Goal: Task Accomplishment & Management: Complete application form

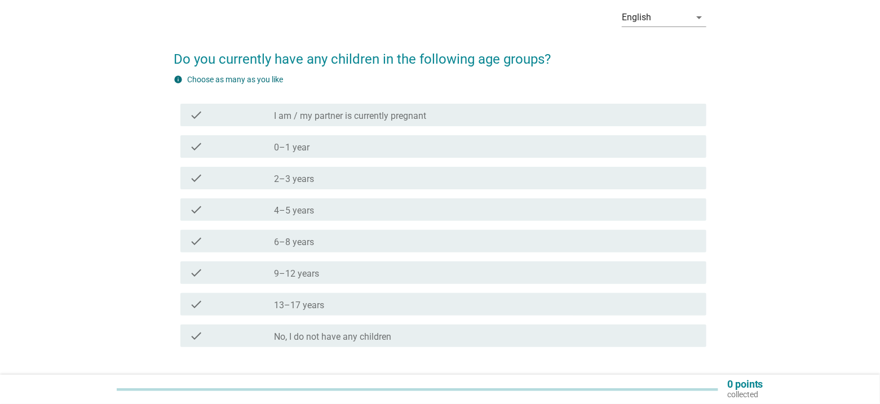
scroll to position [56, 0]
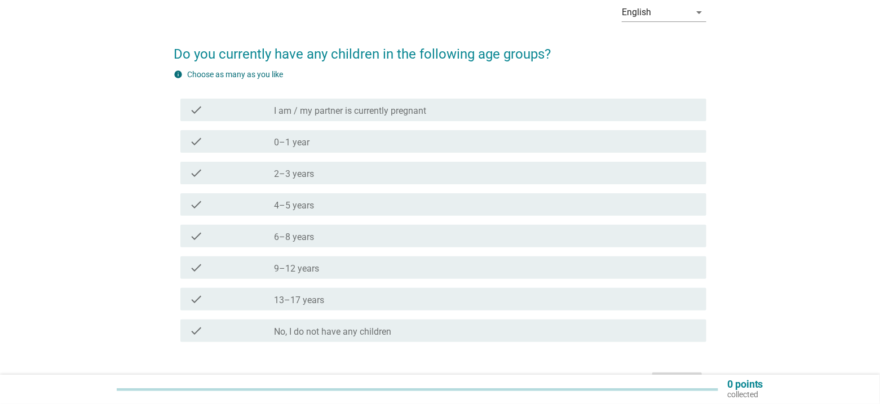
click at [382, 332] on label "No, I do not have any children" at bounding box center [332, 331] width 117 height 11
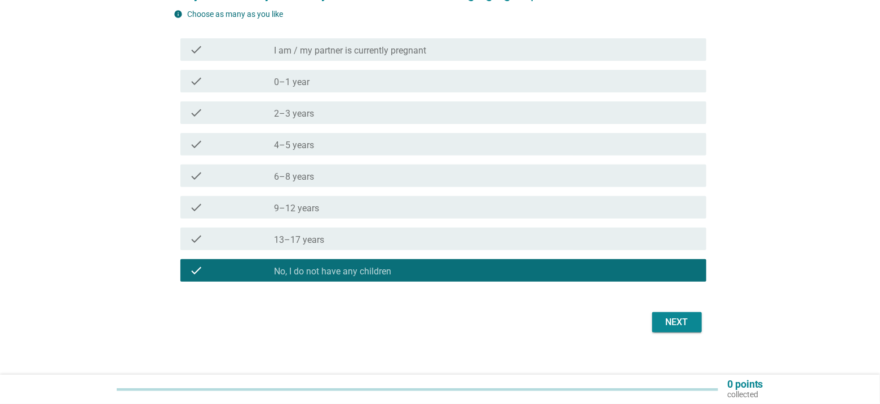
scroll to position [128, 0]
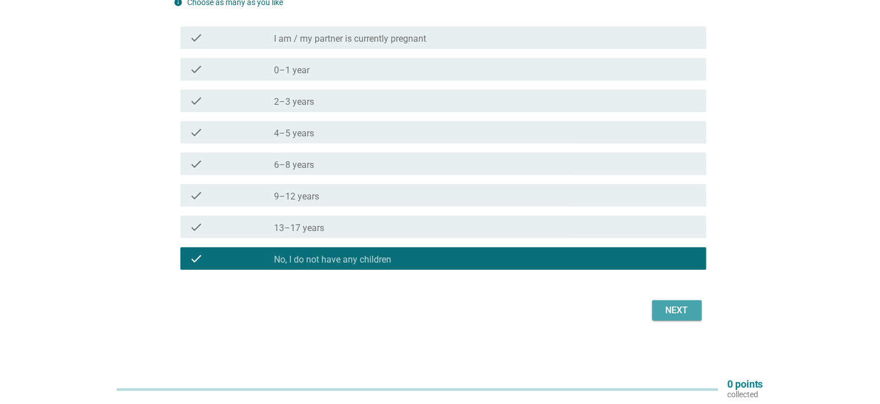
click at [668, 311] on div "Next" at bounding box center [677, 311] width 32 height 14
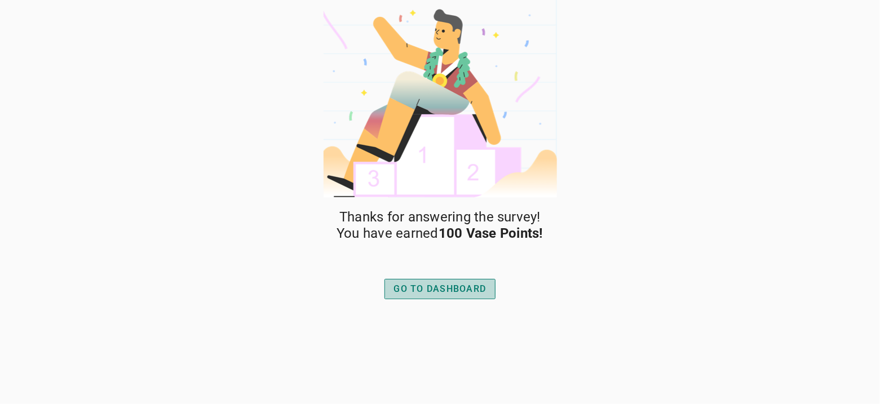
click at [451, 293] on div "GO TO DASHBOARD" at bounding box center [440, 289] width 92 height 14
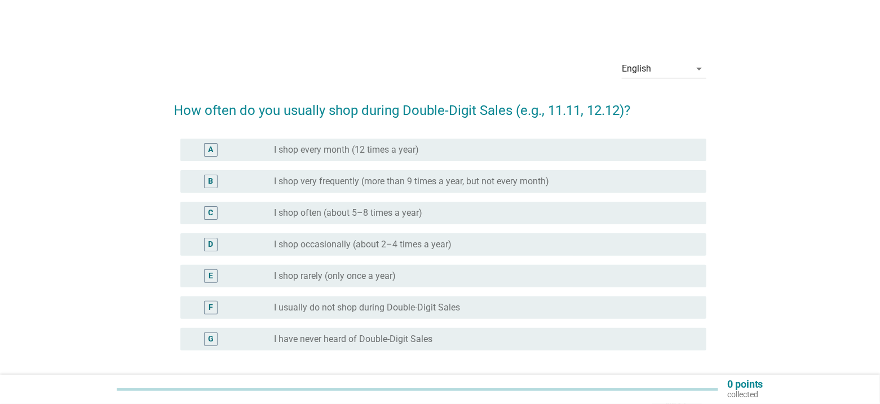
click at [384, 150] on label "I shop every month (12 times a year)" at bounding box center [346, 149] width 145 height 11
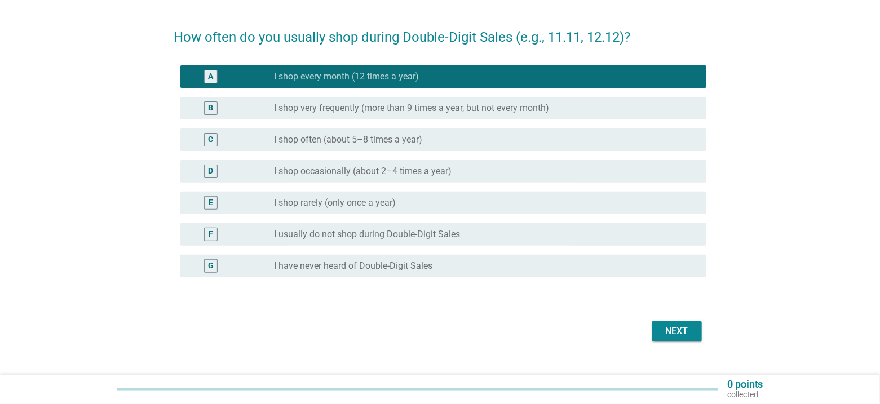
scroll to position [94, 0]
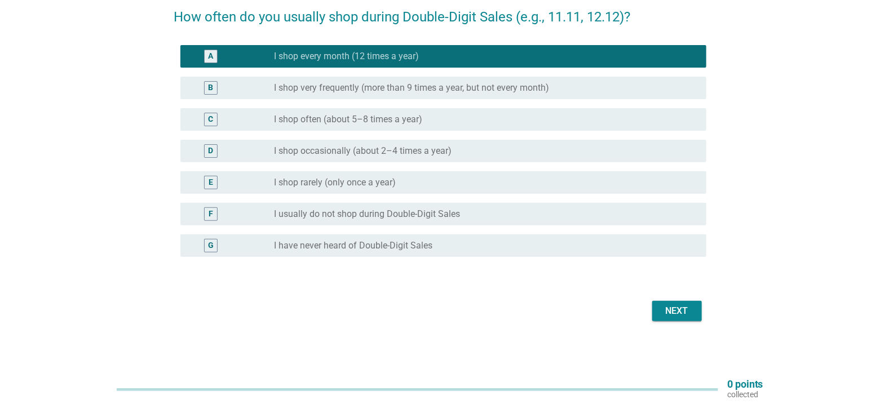
click at [679, 308] on div "Next" at bounding box center [677, 311] width 32 height 14
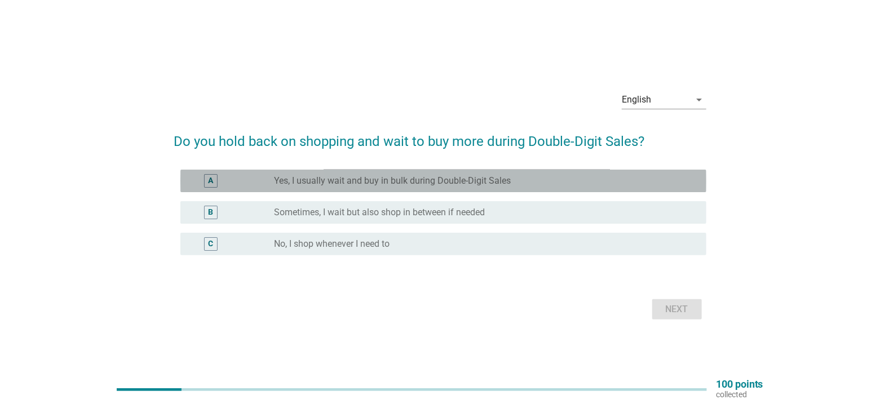
click at [389, 180] on label "Yes, I usually wait and buy in bulk during Double-Digit Sales" at bounding box center [392, 180] width 237 height 11
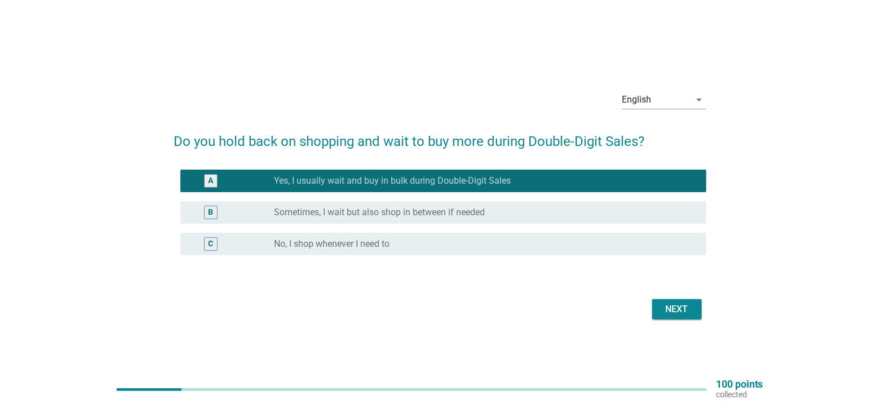
click at [683, 309] on div "Next" at bounding box center [677, 310] width 32 height 14
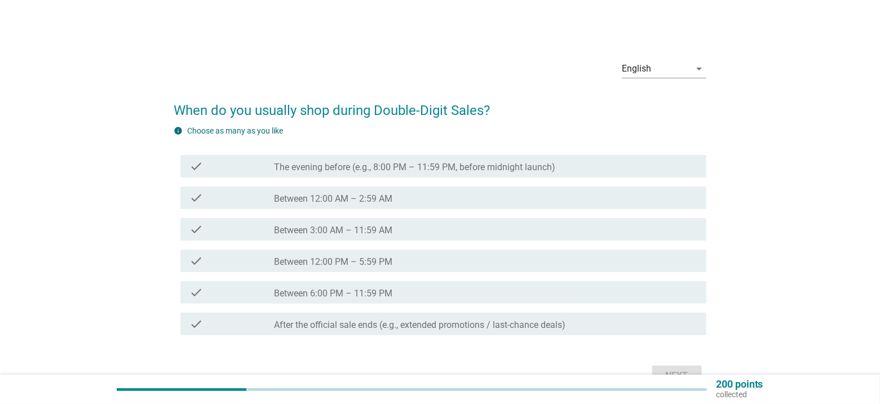
click at [425, 289] on div "check_box_outline_blank Between 6:00 PM – 11:59 PM" at bounding box center [485, 293] width 423 height 14
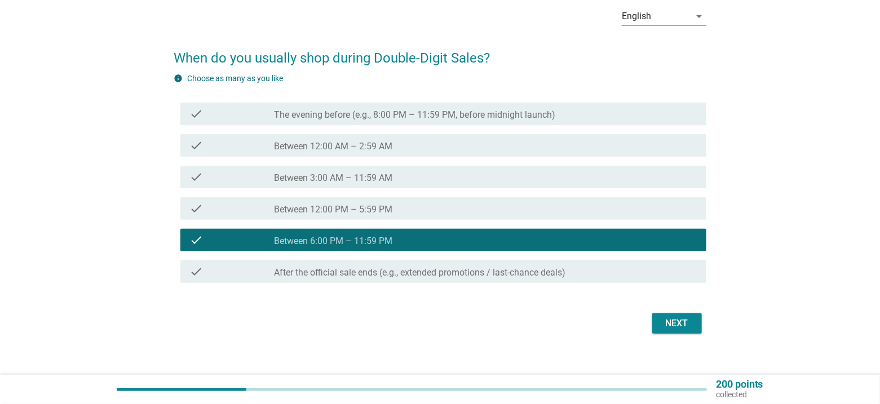
scroll to position [56, 0]
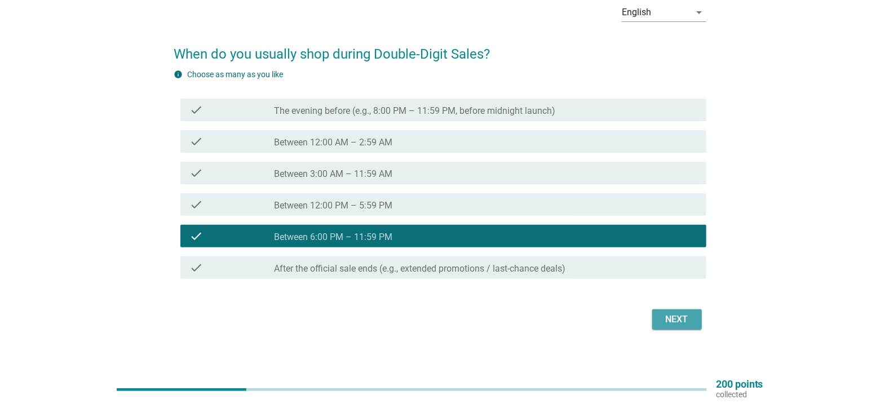
click at [683, 326] on button "Next" at bounding box center [677, 319] width 50 height 20
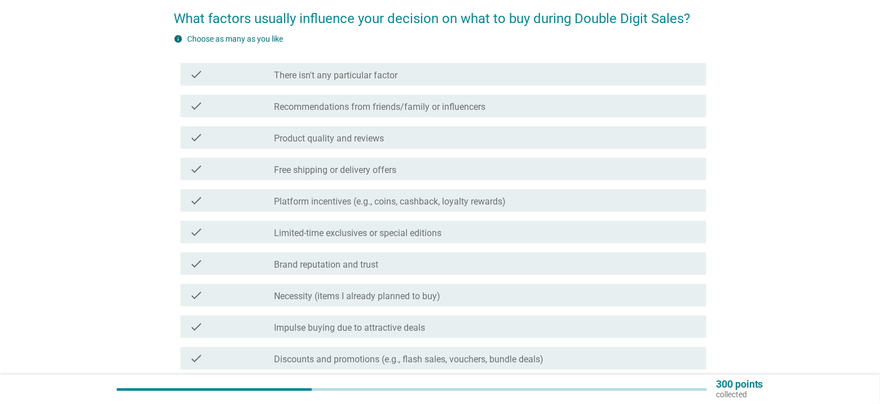
scroll to position [113, 0]
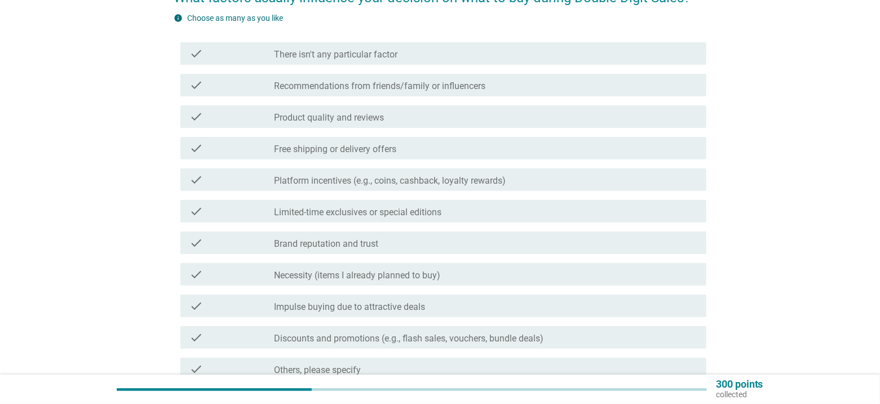
click at [368, 144] on label "Free shipping or delivery offers" at bounding box center [335, 149] width 122 height 11
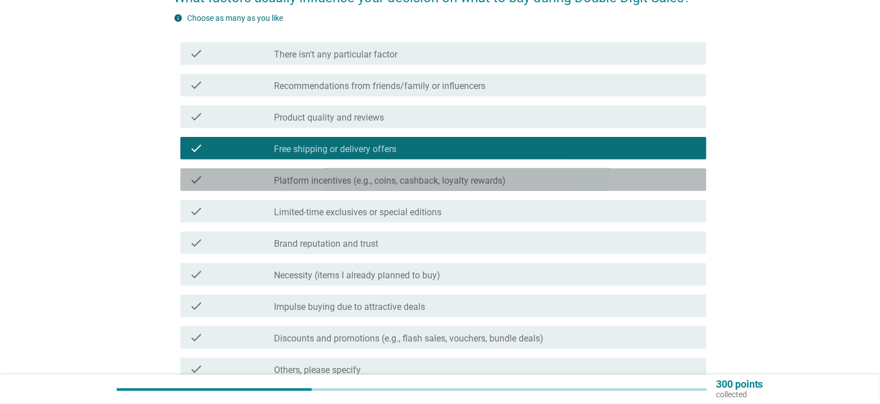
click at [455, 184] on label "Platform incentives (e.g., coins, cashback, loyalty rewards)" at bounding box center [390, 180] width 232 height 11
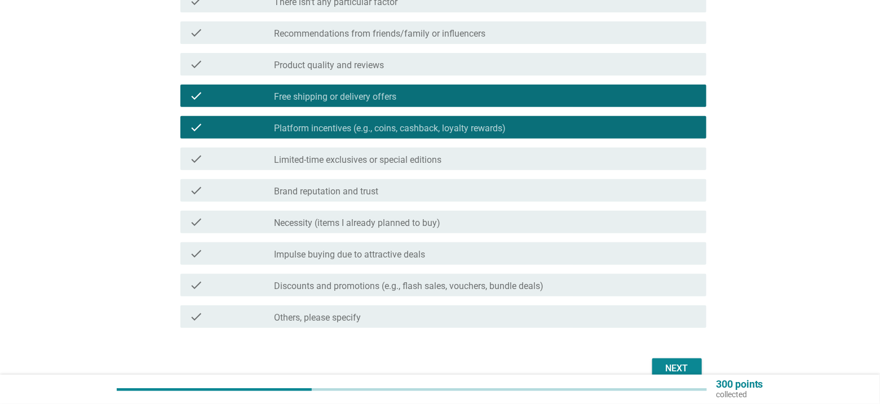
scroll to position [169, 0]
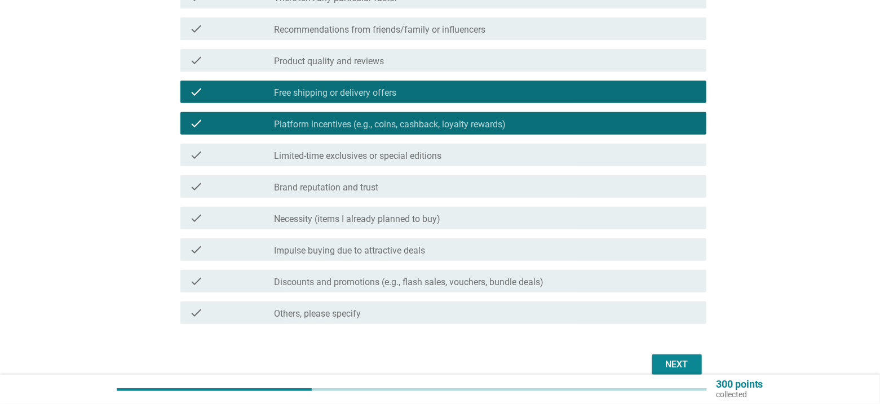
click at [437, 157] on label "Limited-time exclusives or special editions" at bounding box center [357, 155] width 167 height 11
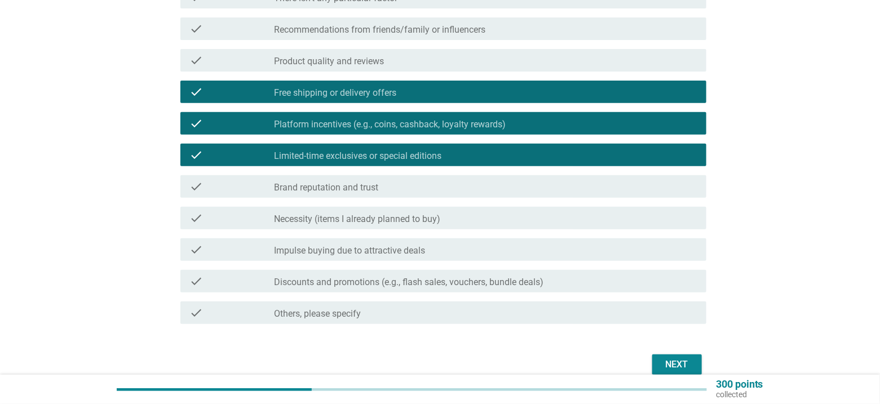
drag, startPoint x: 510, startPoint y: 289, endPoint x: 587, endPoint y: 313, distance: 80.9
click at [511, 289] on div "check check_box_outline_blank Discounts and promotions (e.g., flash sales, vouc…" at bounding box center [443, 281] width 526 height 23
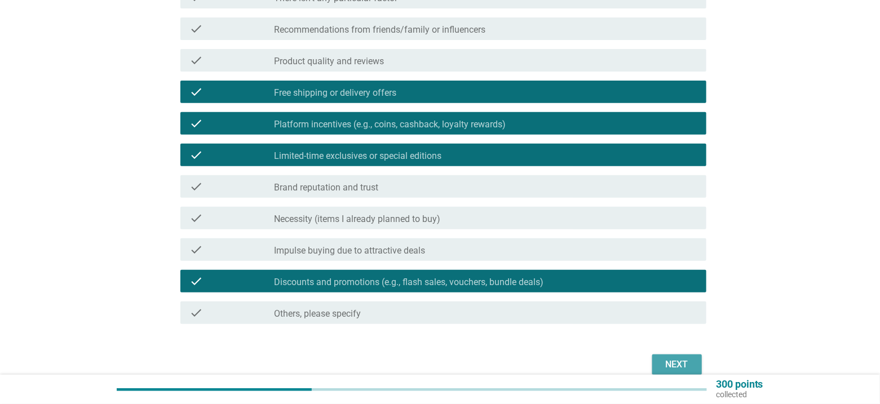
click at [674, 356] on button "Next" at bounding box center [677, 364] width 50 height 20
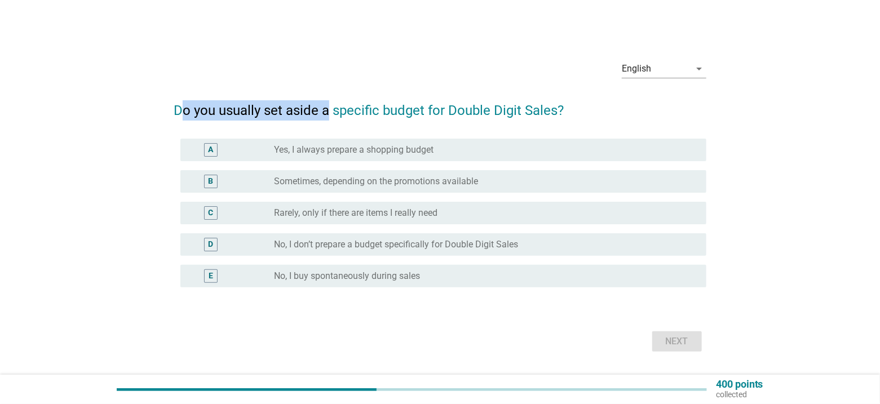
drag, startPoint x: 184, startPoint y: 109, endPoint x: 327, endPoint y: 113, distance: 143.2
click at [327, 113] on h2 "Do you usually set aside a specific budget for Double Digit Sales?" at bounding box center [440, 105] width 533 height 32
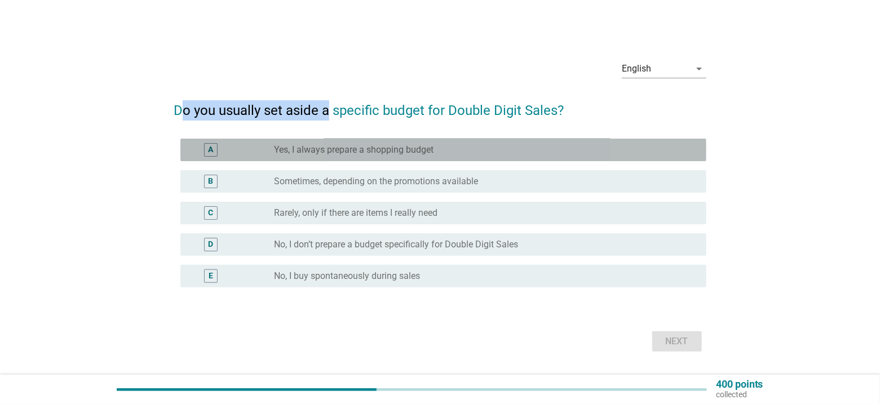
click at [427, 151] on label "Yes, I always prepare a shopping budget" at bounding box center [353, 149] width 159 height 11
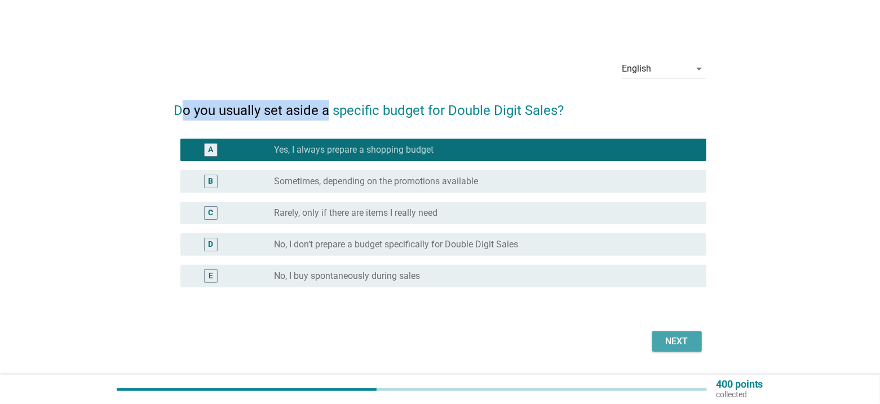
click at [673, 342] on div "Next" at bounding box center [677, 342] width 32 height 14
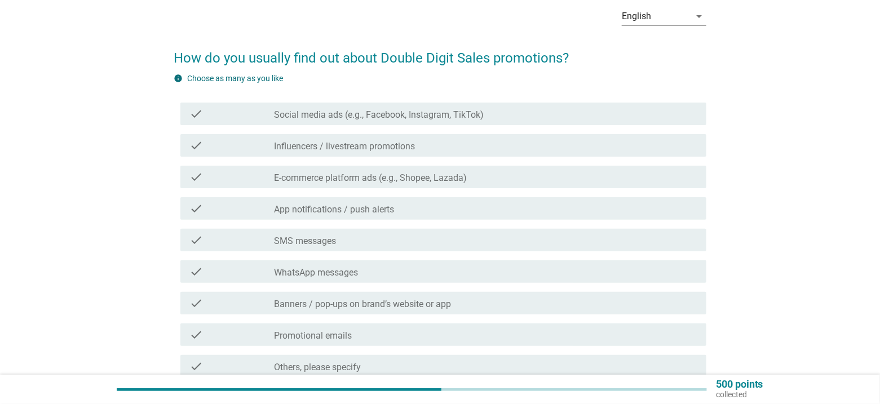
scroll to position [56, 0]
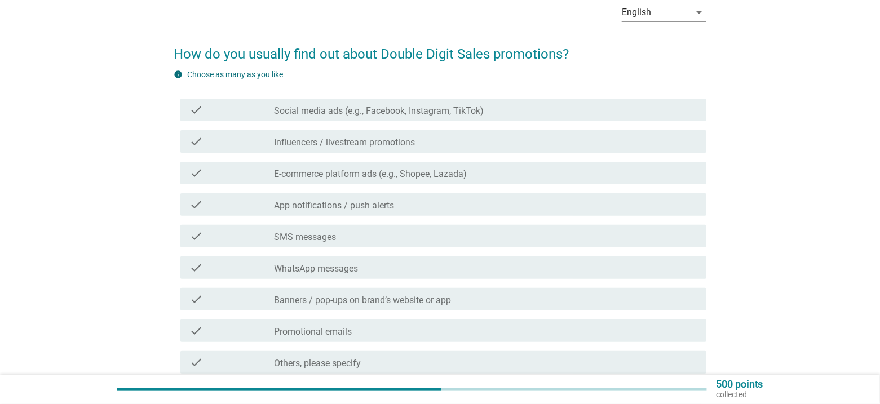
click at [301, 107] on label "Social media ads (e.g., Facebook, Instagram, TikTok)" at bounding box center [379, 110] width 210 height 11
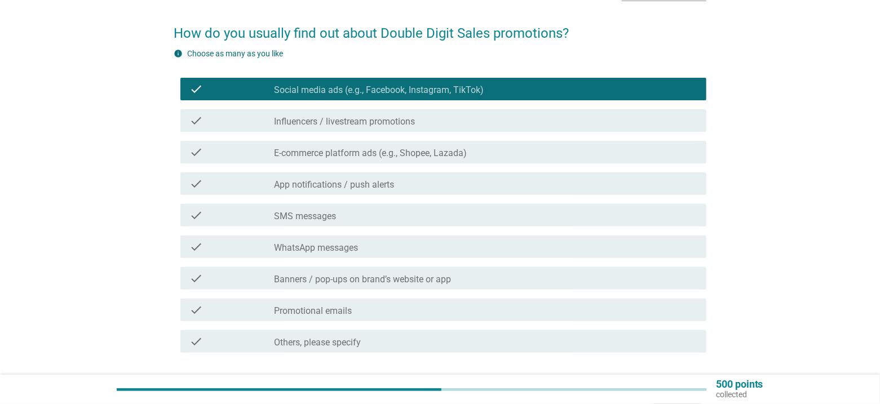
scroll to position [113, 0]
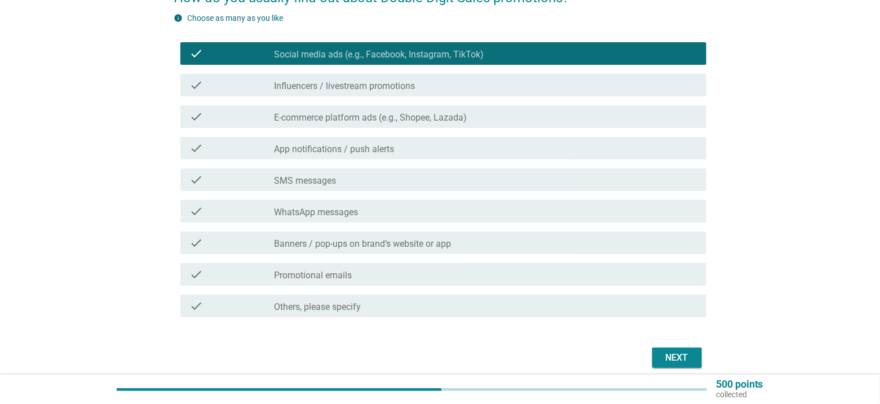
click at [320, 117] on label "E-commerce platform ads (e.g., Shopee, Lazada)" at bounding box center [370, 117] width 193 height 11
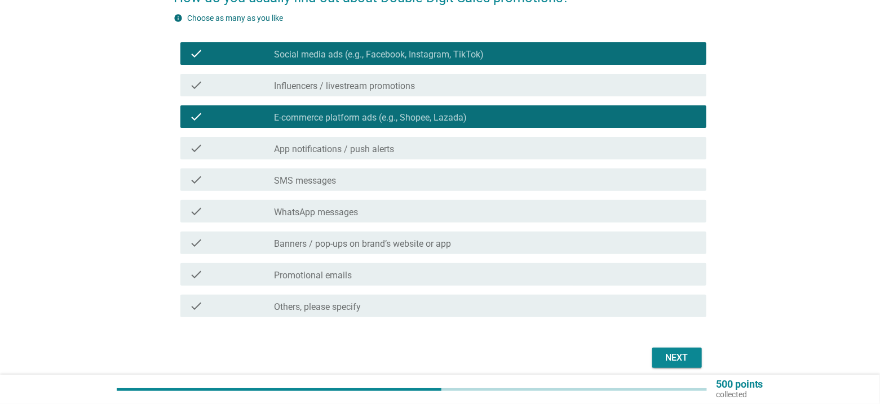
click at [329, 147] on label "App notifications / push alerts" at bounding box center [334, 149] width 120 height 11
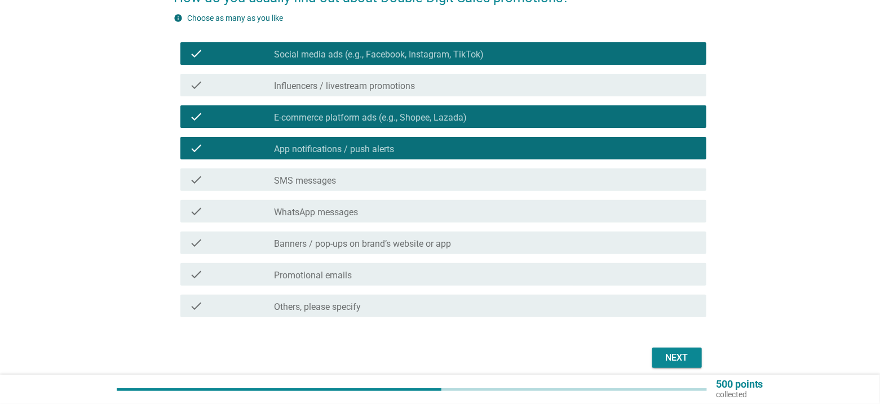
click at [437, 241] on label "Banners / pop-ups on brand’s website or app" at bounding box center [362, 243] width 177 height 11
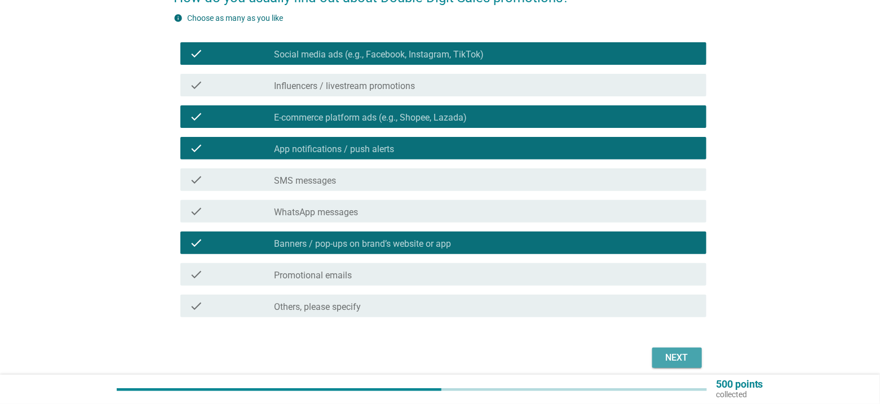
click at [680, 355] on div "Next" at bounding box center [677, 358] width 32 height 14
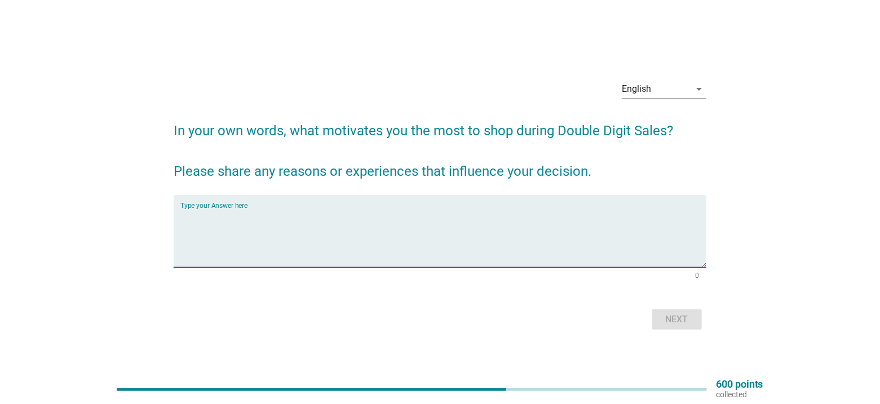
click at [301, 212] on textarea "Type your Answer here" at bounding box center [443, 238] width 526 height 59
type textarea "save more buying/stocking up"
click at [671, 321] on div "Next" at bounding box center [677, 320] width 32 height 14
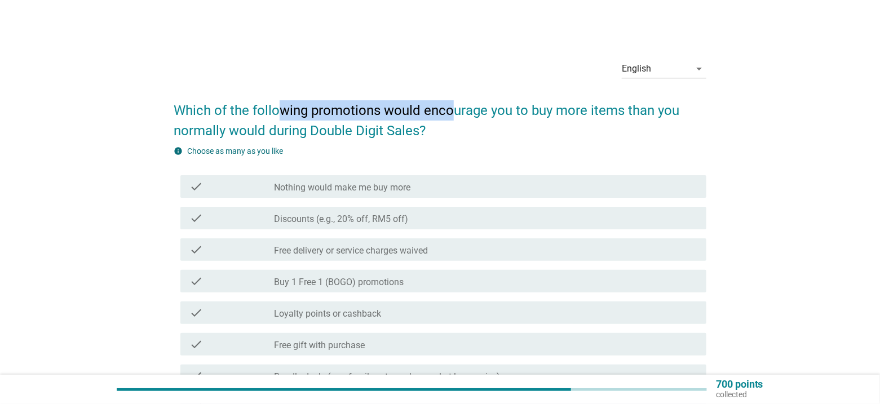
drag, startPoint x: 280, startPoint y: 104, endPoint x: 453, endPoint y: 104, distance: 172.4
click at [453, 104] on h2 "Which of the following promotions would encourage you to buy more items than yo…" at bounding box center [440, 115] width 533 height 52
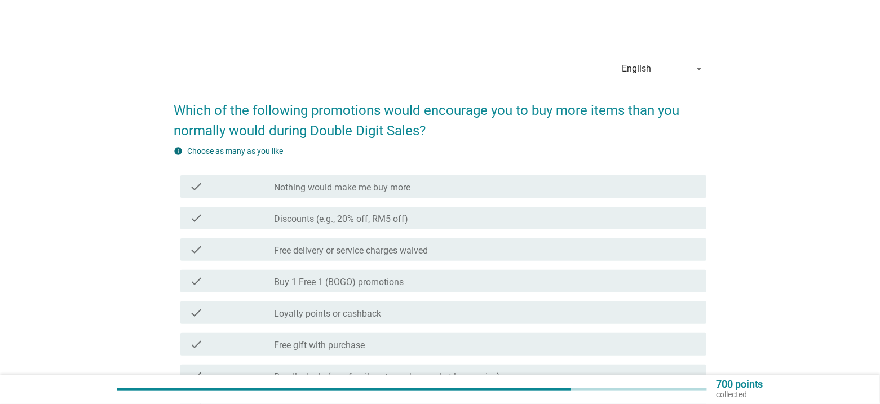
click at [458, 122] on h2 "Which of the following promotions would encourage you to buy more items than yo…" at bounding box center [440, 115] width 533 height 52
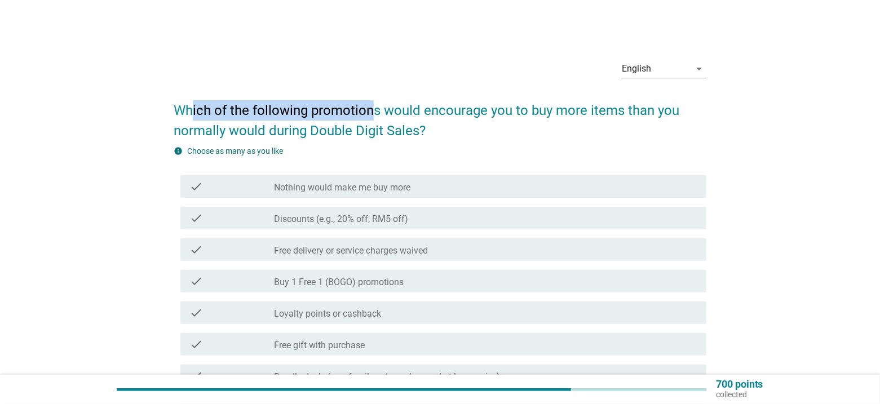
drag, startPoint x: 194, startPoint y: 106, endPoint x: 373, endPoint y: 115, distance: 178.9
click at [373, 115] on h2 "Which of the following promotions would encourage you to buy more items than yo…" at bounding box center [440, 115] width 533 height 52
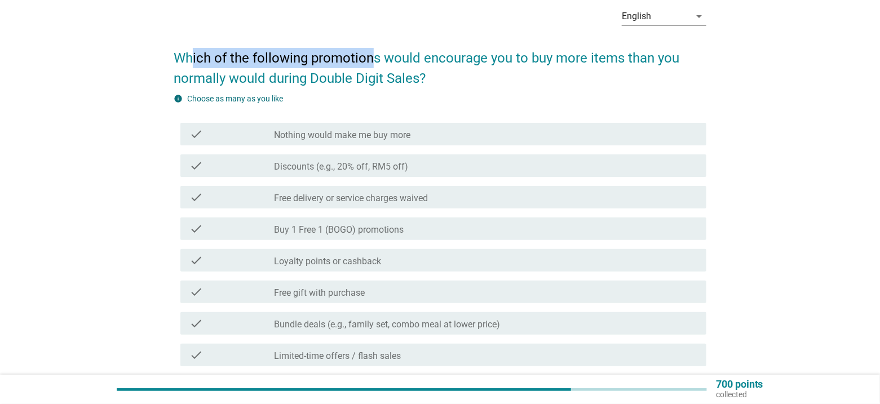
scroll to position [56, 0]
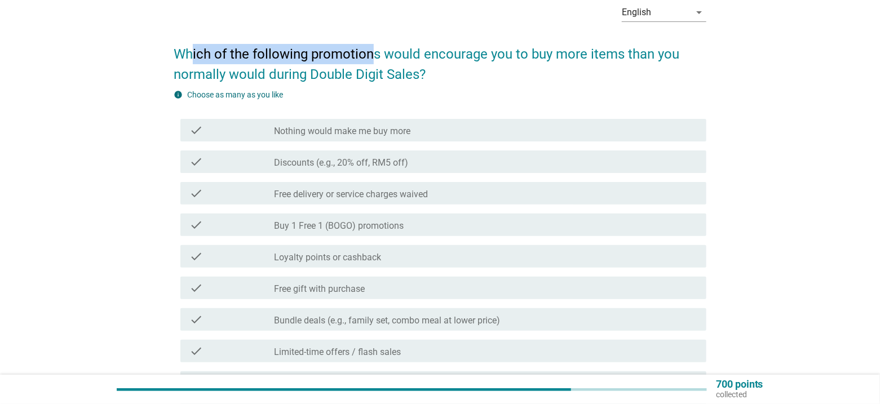
click at [374, 161] on label "Discounts (e.g., 20% off, RM5 off)" at bounding box center [341, 162] width 134 height 11
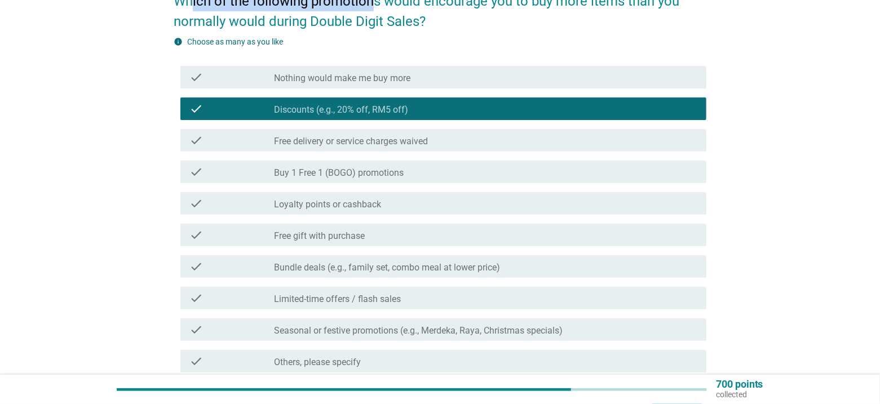
scroll to position [113, 0]
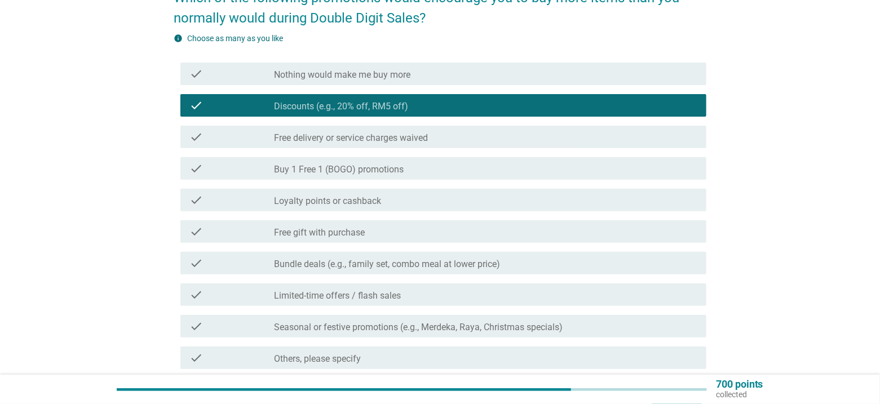
click at [361, 162] on div "check_box_outline_blank Buy 1 Free 1 (BOGO) promotions" at bounding box center [485, 169] width 423 height 14
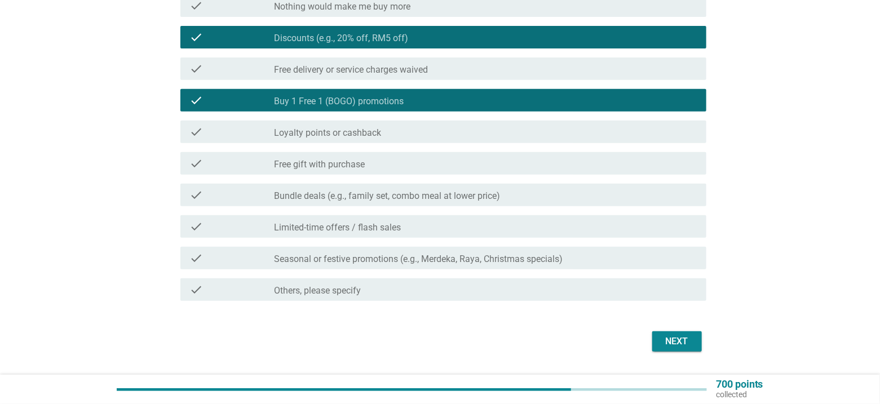
scroll to position [211, 0]
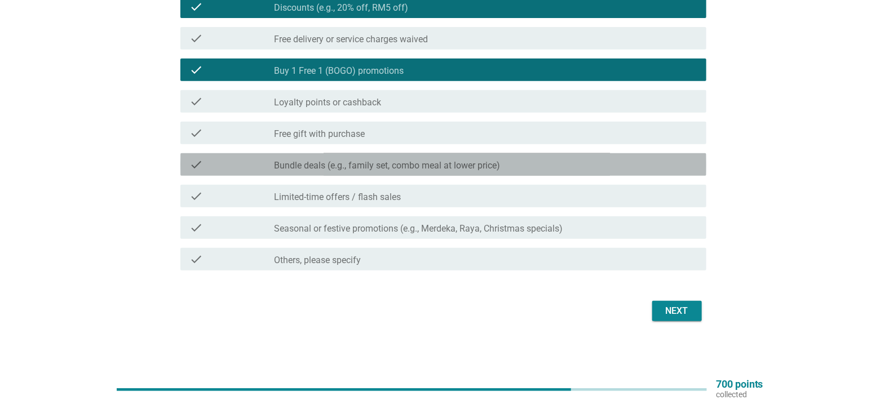
click at [434, 171] on div "check check_box_outline_blank Bundle deals (e.g., family set, combo meal at low…" at bounding box center [443, 164] width 526 height 23
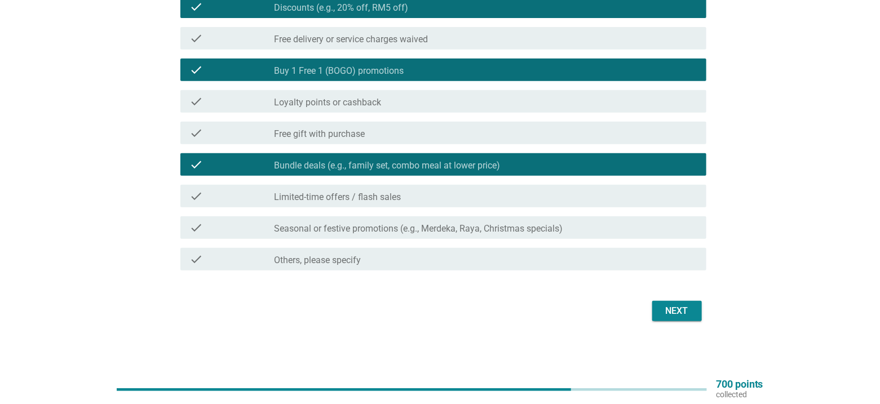
click at [473, 197] on div "check_box_outline_blank Limited-time offers / flash sales" at bounding box center [485, 196] width 423 height 14
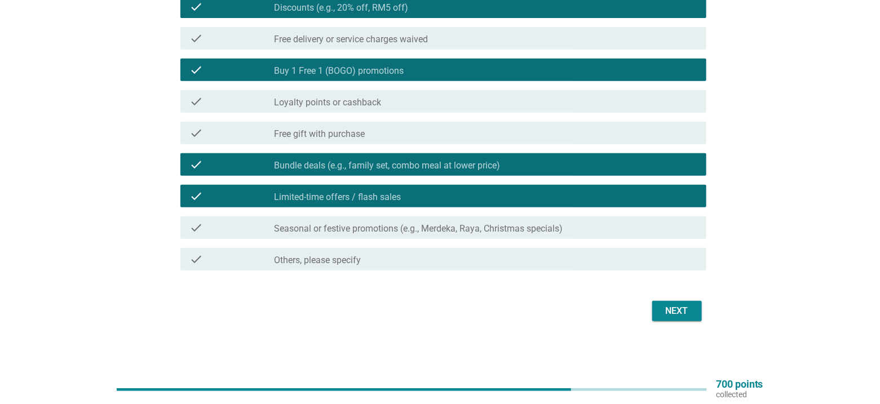
click at [633, 230] on div "check_box_outline_blank Seasonal or festive promotions (e.g., Merdeka, Raya, Ch…" at bounding box center [485, 228] width 423 height 14
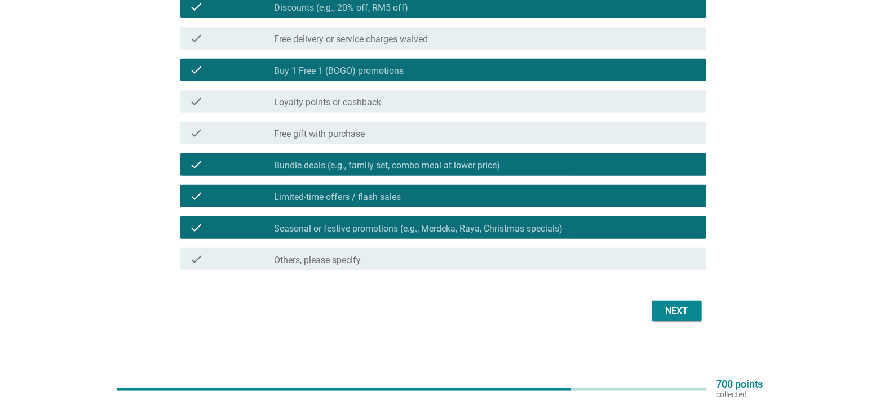
click at [693, 313] on div "Next" at bounding box center [677, 311] width 32 height 14
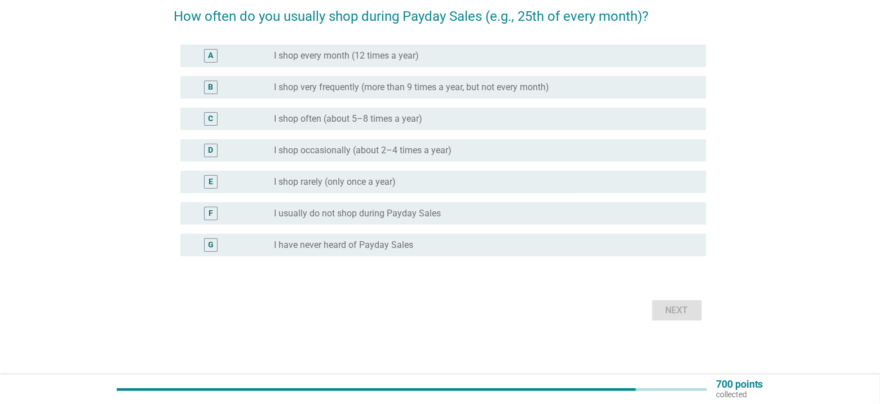
scroll to position [0, 0]
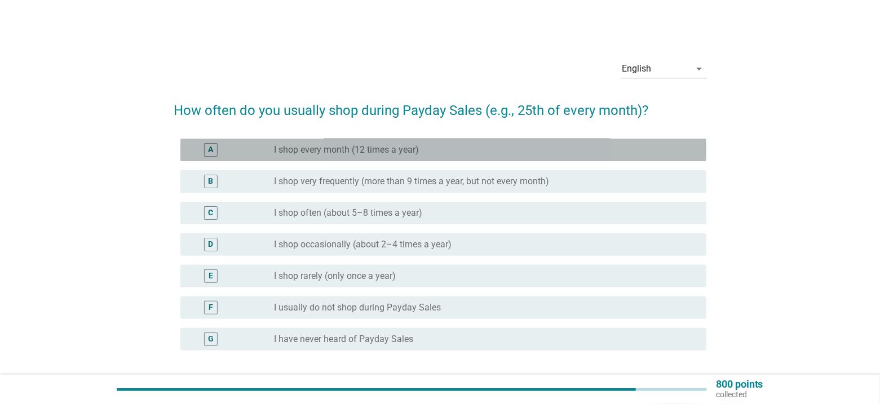
click at [405, 147] on label "I shop every month (12 times a year)" at bounding box center [346, 149] width 145 height 11
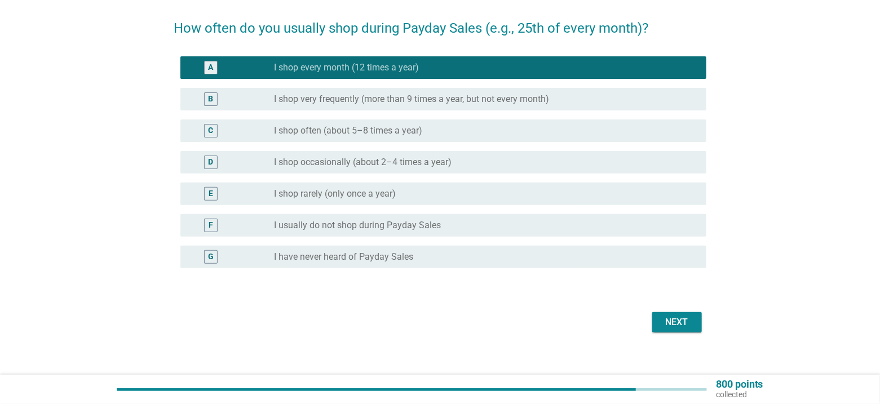
scroll to position [94, 0]
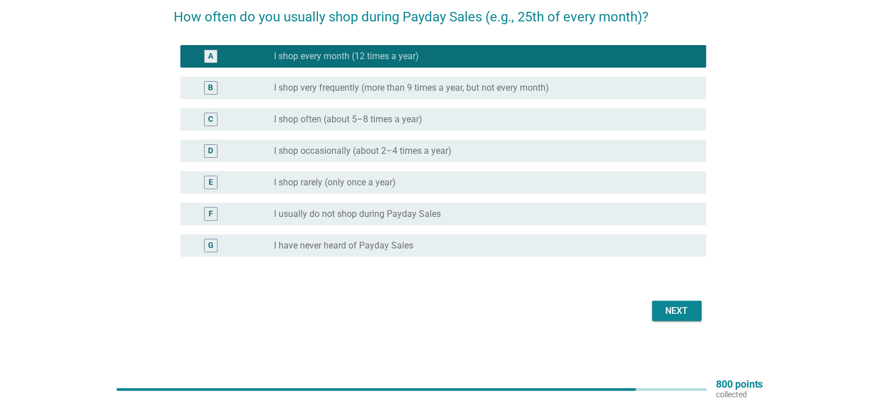
click at [695, 313] on button "Next" at bounding box center [677, 311] width 50 height 20
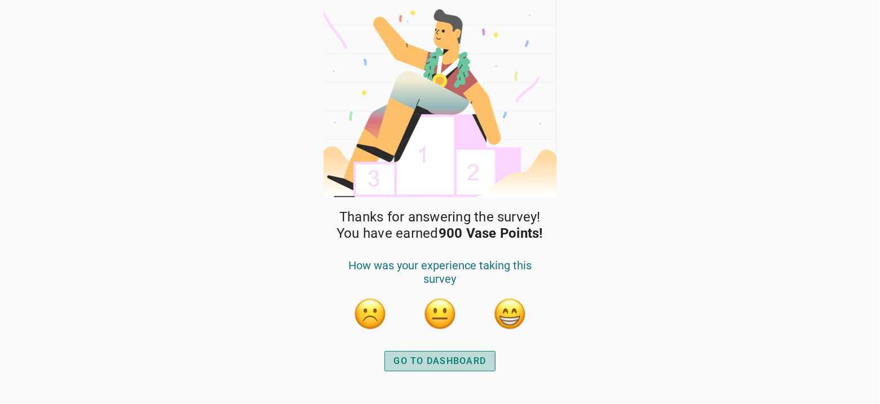
click at [437, 366] on div "GO TO DASHBOARD" at bounding box center [440, 361] width 92 height 14
